Goal: Information Seeking & Learning: Check status

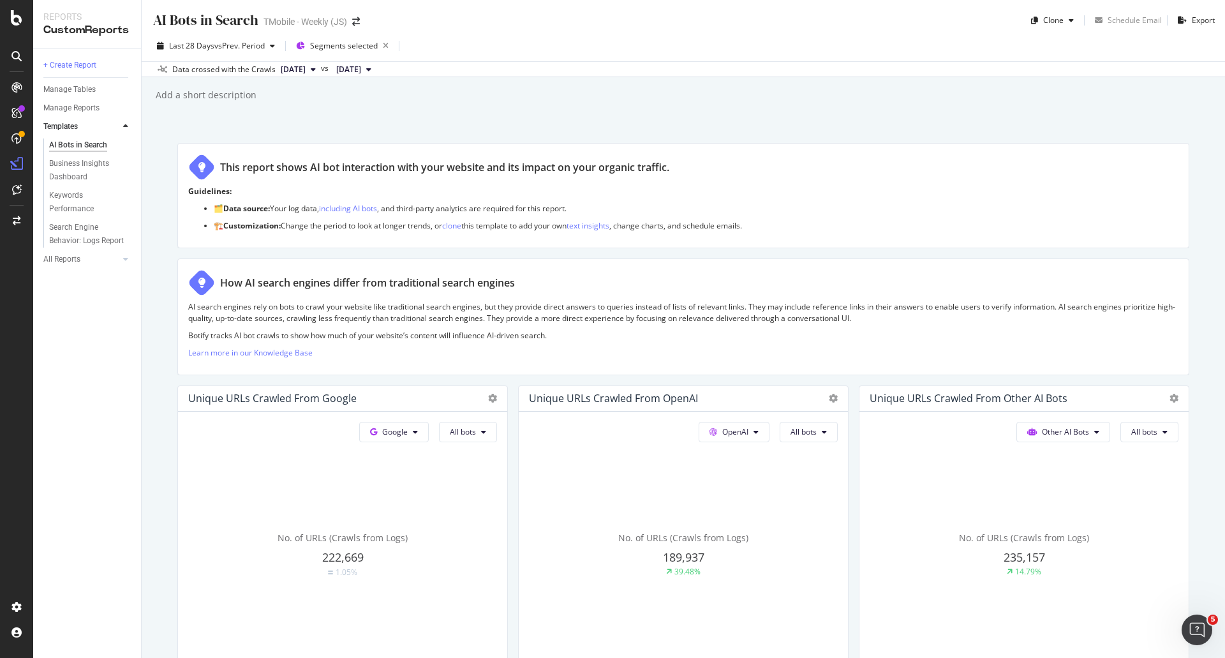
scroll to position [963, 0]
